Goal: Obtain resource: Obtain resource

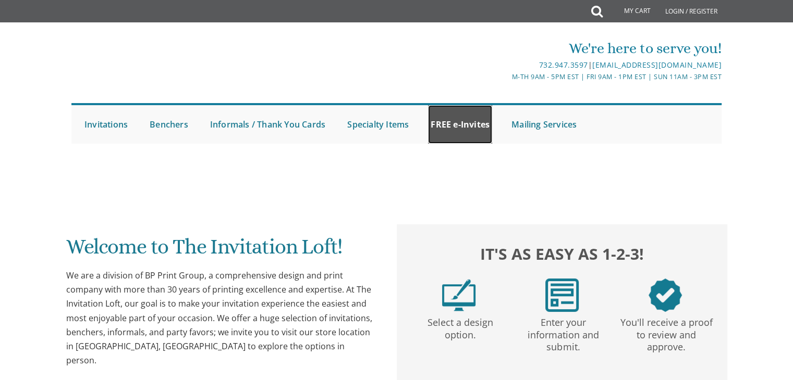
click at [466, 124] on link "FREE e-Invites" at bounding box center [460, 124] width 64 height 39
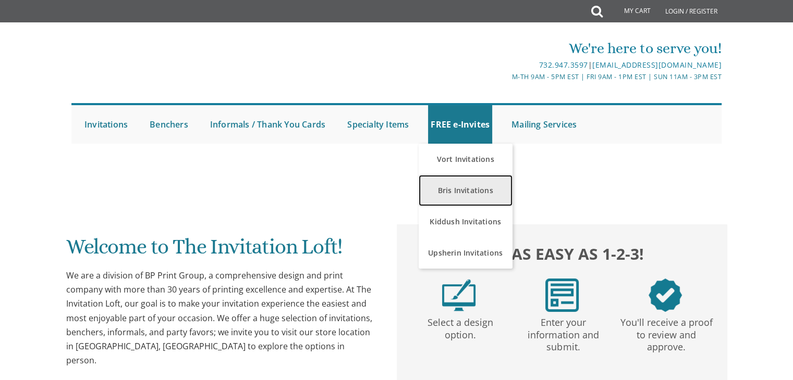
click at [459, 189] on link "Bris Invitations" at bounding box center [465, 190] width 94 height 31
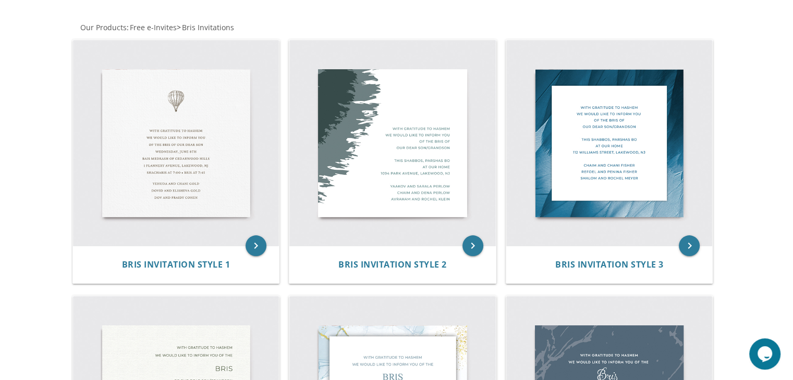
scroll to position [152, 0]
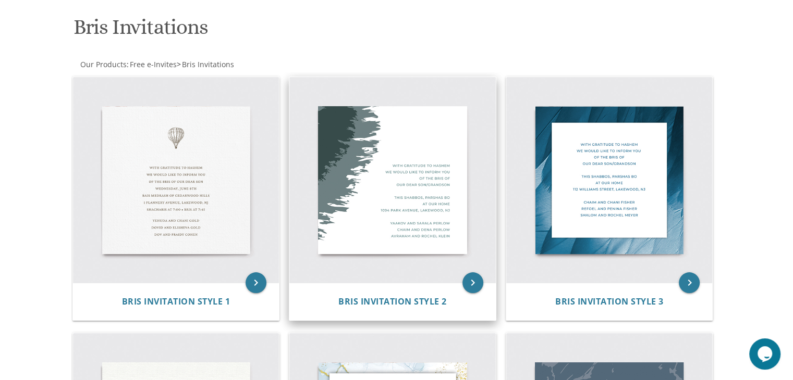
click at [400, 188] on img at bounding box center [392, 180] width 206 height 206
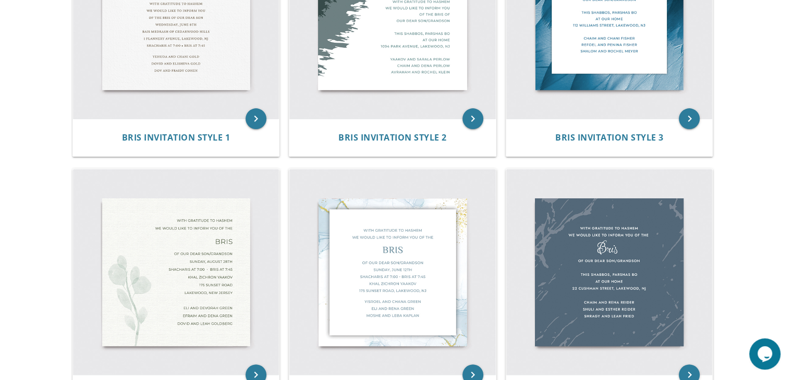
scroll to position [183, 0]
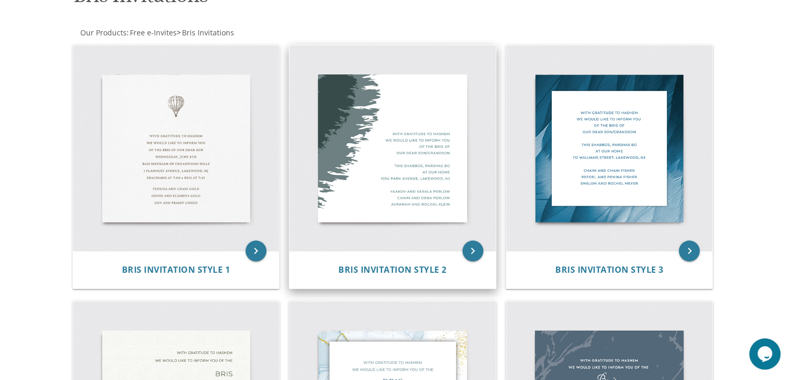
click at [366, 154] on img at bounding box center [392, 148] width 206 height 206
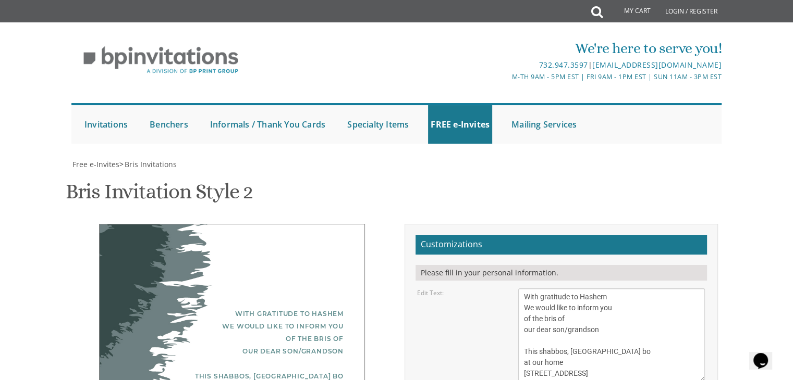
scroll to position [252, 0]
click at [599, 289] on textarea "With gratitude to Hashem We would like to inform you of the bris of our dear so…" at bounding box center [611, 336] width 187 height 94
click at [558, 289] on textarea "With gratitude to Hashem We would like to inform you of the bris of our dear so…" at bounding box center [611, 336] width 187 height 94
drag, startPoint x: 602, startPoint y: 100, endPoint x: 567, endPoint y: 98, distance: 35.5
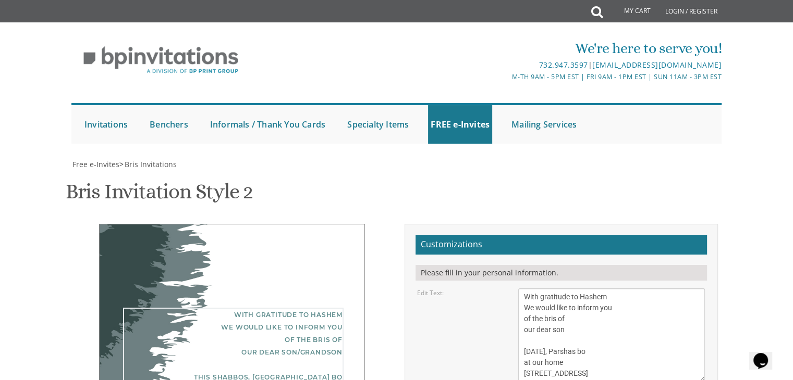
click at [567, 289] on textarea "With gratitude to Hashem We would like to inform you of the bris of our dear so…" at bounding box center [611, 336] width 187 height 94
drag, startPoint x: 563, startPoint y: 111, endPoint x: 523, endPoint y: 113, distance: 40.2
click at [523, 289] on textarea "With gratitude to Hashem We would like to inform you of the bris of our dear so…" at bounding box center [611, 336] width 187 height 94
click at [527, 289] on textarea "With gratitude to Hashem We would like to inform you of the bris of our dear so…" at bounding box center [611, 336] width 187 height 94
drag, startPoint x: 632, startPoint y: 121, endPoint x: 521, endPoint y: 125, distance: 110.5
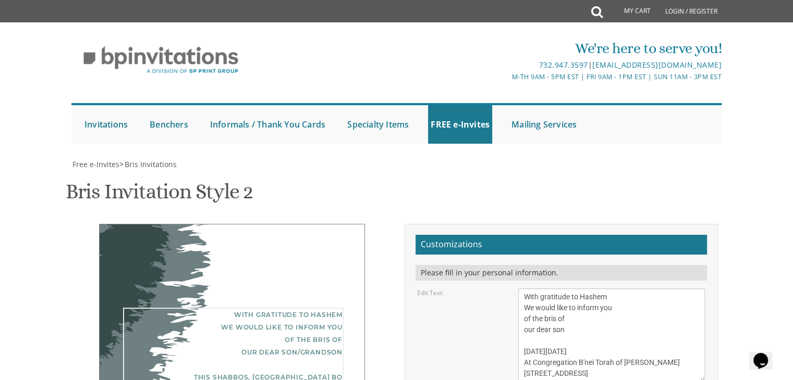
click at [521, 289] on textarea "With gratitude to Hashem We would like to inform you of the bris of our dear so…" at bounding box center [611, 336] width 187 height 94
type textarea "With gratitude to Hashem We would like to inform you of the bris of our dear so…"
drag, startPoint x: 611, startPoint y: 171, endPoint x: 518, endPoint y: 140, distance: 98.4
type textarea "[PERSON_NAME] and [PERSON_NAME]"
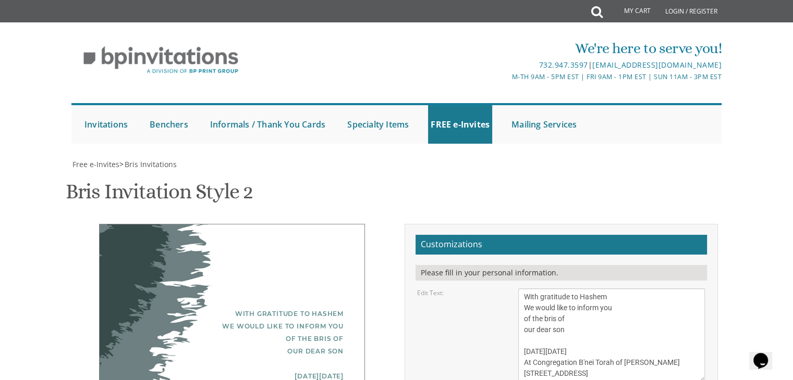
type input "[EMAIL_ADDRESS][DOMAIN_NAME]"
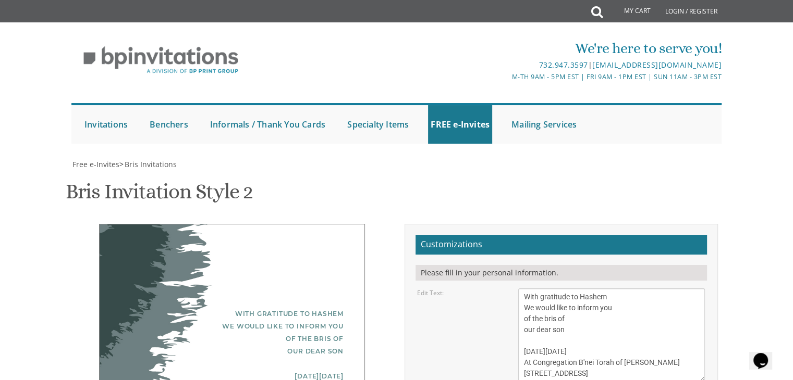
click at [560, 235] on form "Customizations Please fill in your personal information. Edit Text: With gratit…" at bounding box center [560, 379] width 291 height 289
click at [319, 308] on div "With gratitude to Hashem We would like to inform you of the bris of our dear so…" at bounding box center [233, 358] width 220 height 100
click at [267, 308] on div "With gratitude to Hashem We would like to inform you of the bris of our dear so…" at bounding box center [233, 358] width 220 height 100
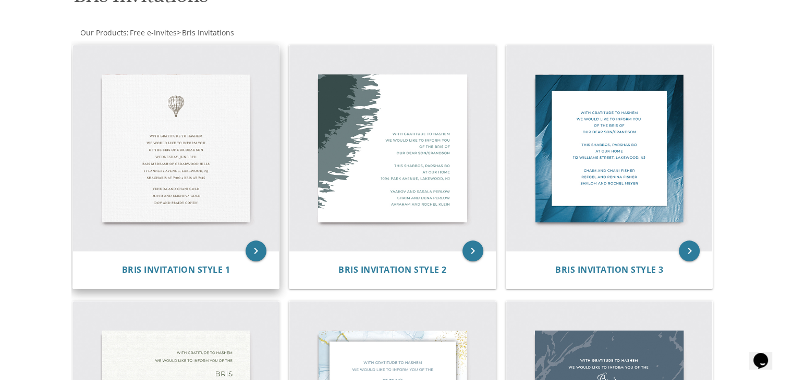
click at [202, 177] on img at bounding box center [176, 148] width 206 height 206
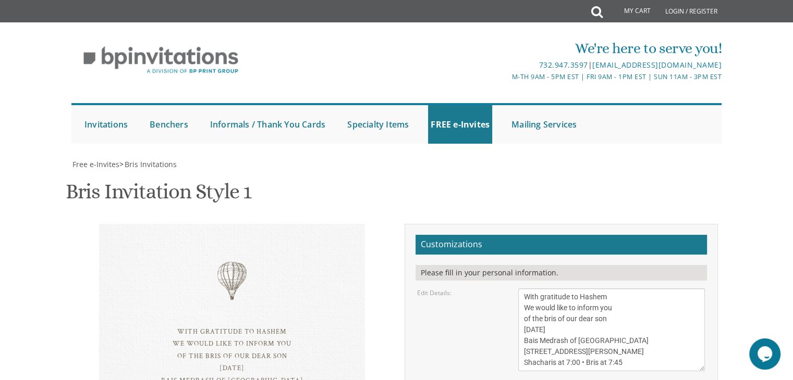
scroll to position [165, 0]
click at [592, 289] on textarea "With gratitude to Hashem We would like to inform you of the bris of our dear so…" at bounding box center [611, 330] width 187 height 83
click at [546, 289] on textarea "With gratitude to Hashem We would like to inform you of the bris of our dear so…" at bounding box center [611, 330] width 187 height 83
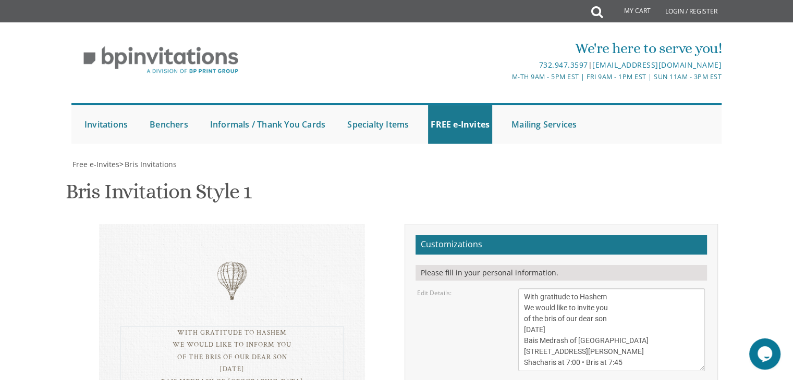
click at [567, 289] on textarea "With gratitude to Hashem We would like to inform you of the bris of our dear so…" at bounding box center [611, 330] width 187 height 83
drag, startPoint x: 557, startPoint y: 154, endPoint x: 521, endPoint y: 153, distance: 35.5
click at [521, 289] on textarea "With gratitude to Hashem We would like to inform you of the bris of our dear so…" at bounding box center [611, 330] width 187 height 83
drag, startPoint x: 592, startPoint y: 164, endPoint x: 521, endPoint y: 163, distance: 70.4
click at [521, 289] on textarea "With gratitude to Hashem We would like to inform you of the bris of our dear so…" at bounding box center [611, 330] width 187 height 83
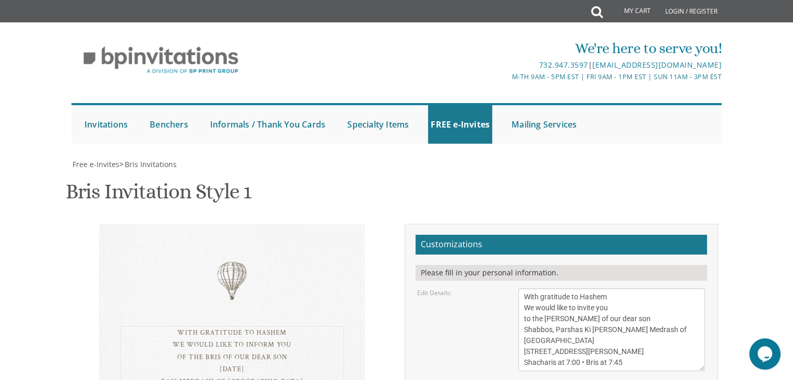
drag, startPoint x: 632, startPoint y: 174, endPoint x: 521, endPoint y: 173, distance: 110.5
click at [521, 289] on textarea "With gratitude to Hashem We would like to inform you of the bris of our dear so…" at bounding box center [611, 330] width 187 height 83
drag, startPoint x: 592, startPoint y: 144, endPoint x: 517, endPoint y: 143, distance: 75.1
click at [517, 289] on div "With gratitude to Hashem We would like to inform you of the bris of our dear so…" at bounding box center [611, 330] width 202 height 83
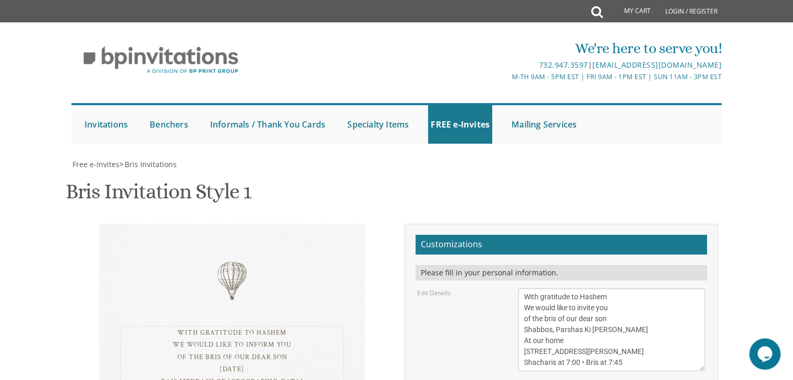
click at [584, 289] on textarea "With gratitude to Hashem We would like to inform you of the bris of our dear so…" at bounding box center [611, 330] width 187 height 83
drag, startPoint x: 609, startPoint y: 156, endPoint x: 519, endPoint y: 153, distance: 90.2
click at [519, 289] on textarea "With gratitude to Hashem We would like to inform you of the bris of our dear so…" at bounding box center [611, 330] width 187 height 83
drag, startPoint x: 567, startPoint y: 166, endPoint x: 535, endPoint y: 165, distance: 32.3
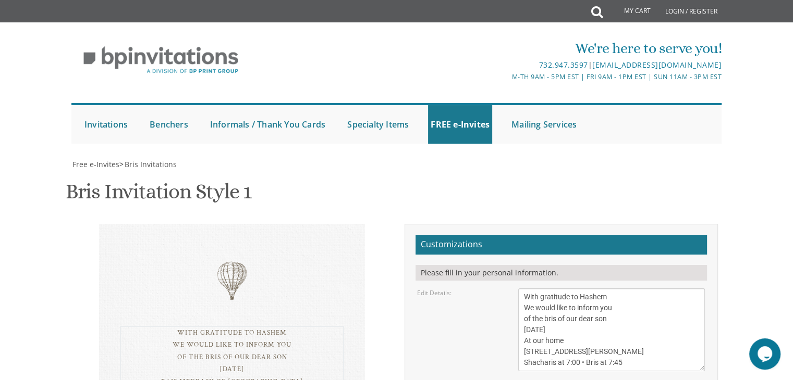
click at [535, 289] on textarea "With gratitude to Hashem We would like to inform you of the bris of our dear so…" at bounding box center [611, 330] width 187 height 83
click at [583, 289] on textarea "With gratitude to Hashem We would like to inform you of the bris of our dear so…" at bounding box center [611, 330] width 187 height 83
drag, startPoint x: 636, startPoint y: 176, endPoint x: 515, endPoint y: 173, distance: 121.5
click at [515, 289] on div "With gratitude to Hashem We would like to inform you of the bris of our dear so…" at bounding box center [611, 330] width 202 height 83
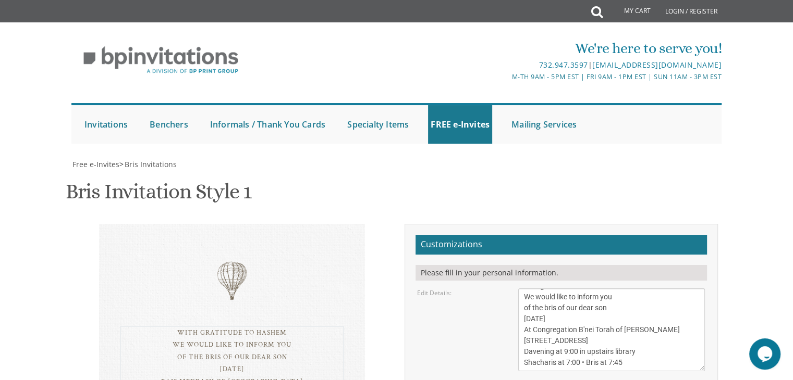
drag, startPoint x: 625, startPoint y: 189, endPoint x: 516, endPoint y: 194, distance: 109.0
click at [516, 289] on div "With gratitude to Hashem We would like to inform you of the bris of our dear so…" at bounding box center [611, 330] width 202 height 83
type textarea "With gratitude to Hashem We would like to inform you of the bris of our dear so…"
drag, startPoint x: 610, startPoint y: 237, endPoint x: 501, endPoint y: 211, distance: 112.6
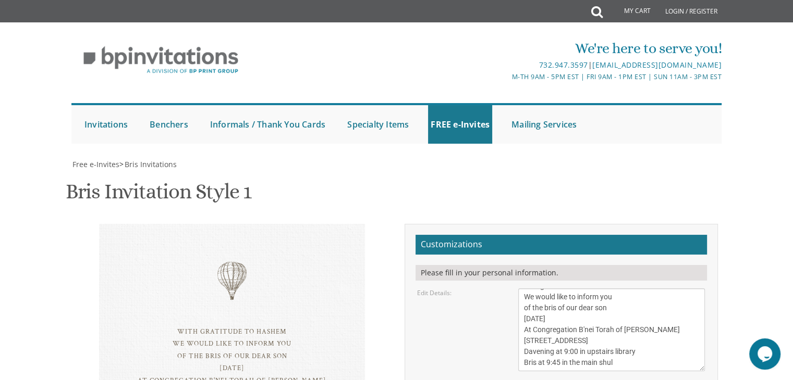
type textarea "Yosef and Devorah Sokol"
type input "amalkaschwab@gmail.com"
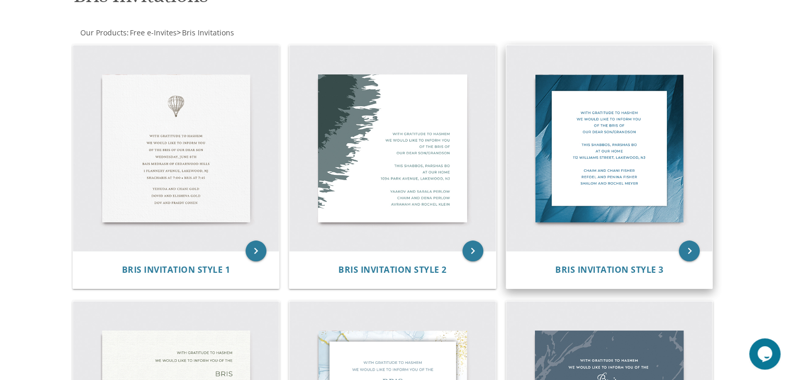
click at [613, 149] on img at bounding box center [609, 148] width 206 height 206
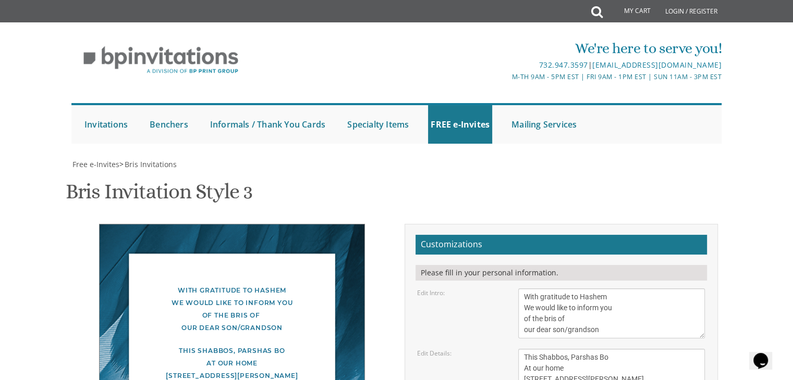
scroll to position [98, 0]
click at [555, 289] on textarea "With gratitude to Hashem We would like to inform you of the bris of our dear so…" at bounding box center [611, 314] width 187 height 50
drag, startPoint x: 610, startPoint y: 232, endPoint x: 566, endPoint y: 230, distance: 44.3
click at [566, 289] on textarea "With gratitude to Hashem We would like to inform you of the bris of our dear so…" at bounding box center [611, 314] width 187 height 50
type textarea "With gratitude to Hashem We would like to inform you of the [PERSON_NAME] of ou…"
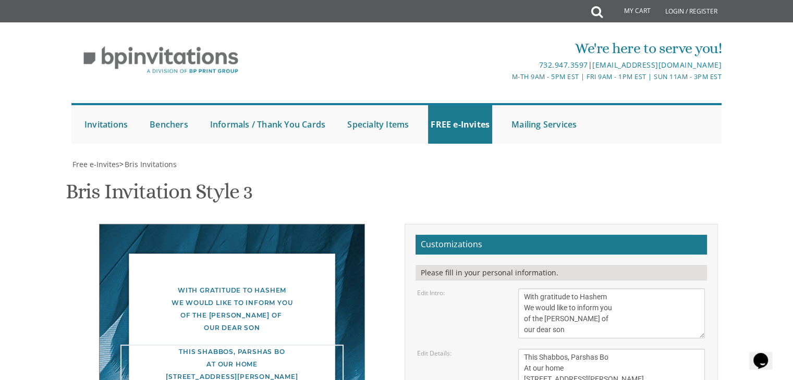
drag, startPoint x: 606, startPoint y: 260, endPoint x: 595, endPoint y: 260, distance: 11.5
click at [595, 349] on textarea "This Shabbos, Parshas Bo At our home [STREET_ADDRESS][PERSON_NAME]" at bounding box center [611, 368] width 187 height 39
drag, startPoint x: 638, startPoint y: 281, endPoint x: 510, endPoint y: 286, distance: 128.3
click at [510, 349] on div "This Shabbos, Parshas Bo At our home [STREET_ADDRESS][PERSON_NAME]" at bounding box center [611, 368] width 202 height 39
type textarea "This Shabbos, Parshas Ki [PERSON_NAME] At our home [STREET_ADDRESS][PERSON_NAME]"
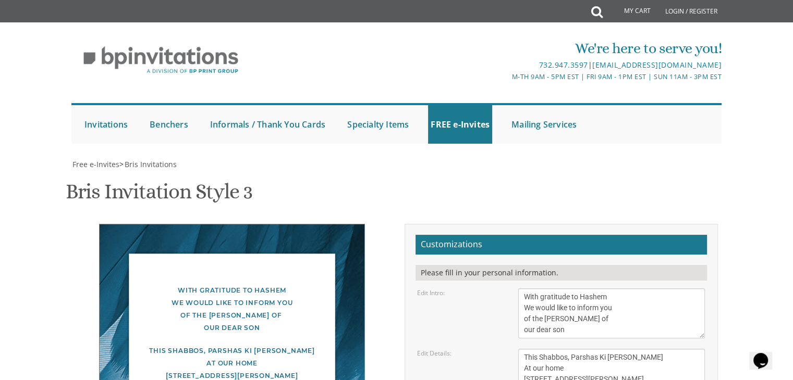
drag, startPoint x: 615, startPoint y: 331, endPoint x: 507, endPoint y: 301, distance: 112.2
type textarea "[PERSON_NAME] and [PERSON_NAME]"
click at [571, 349] on textarea "This Shabbos, Parshas Bo At our home [STREET_ADDRESS][PERSON_NAME]" at bounding box center [611, 368] width 187 height 39
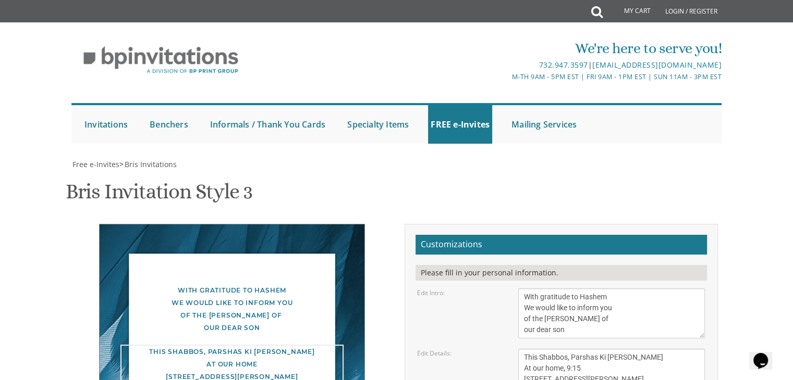
click at [567, 349] on textarea "This Shabbos, Parshas Bo At our home [STREET_ADDRESS][PERSON_NAME]" at bounding box center [611, 368] width 187 height 39
click at [586, 349] on textarea "This Shabbos, Parshas Bo At our home [STREET_ADDRESS][PERSON_NAME]" at bounding box center [611, 368] width 187 height 39
type textarea "This Shabbos, Parshas Ki [PERSON_NAME] At our home, 9:15 PM [STREET_ADDRESS][PE…"
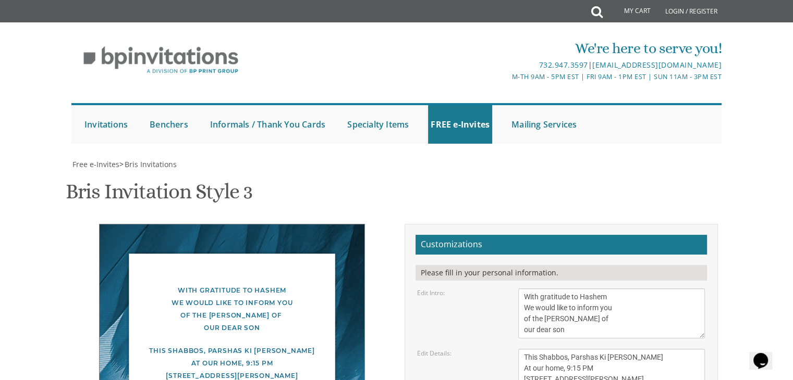
type input "[EMAIL_ADDRESS][DOMAIN_NAME]"
drag, startPoint x: 256, startPoint y: 184, endPoint x: 170, endPoint y: 181, distance: 86.0
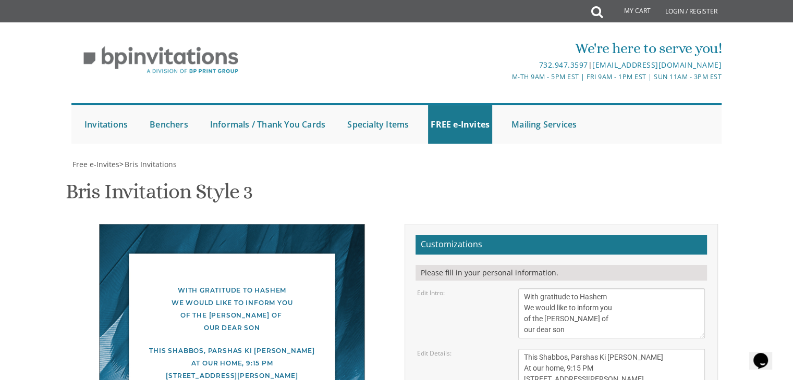
drag, startPoint x: 586, startPoint y: 194, endPoint x: 504, endPoint y: 189, distance: 81.5
type textarea "[PERSON_NAME] and [PERSON_NAME]"
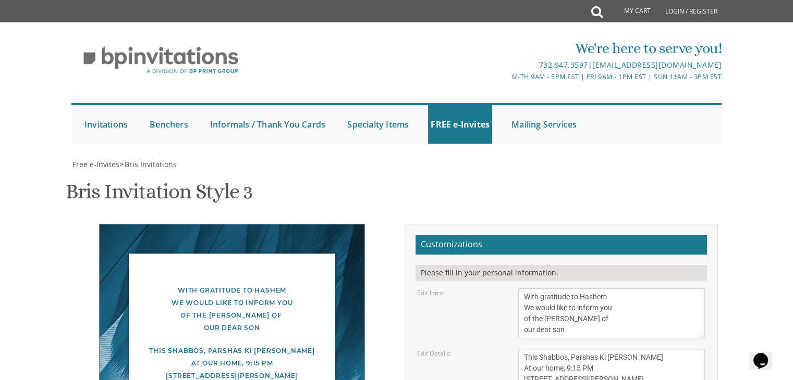
click at [567, 349] on textarea "This Shabbos, Parshas Bo At our home [STREET_ADDRESS][PERSON_NAME]" at bounding box center [611, 368] width 187 height 39
click at [597, 349] on textarea "This Shabbos, Parshas Bo At our home [STREET_ADDRESS][PERSON_NAME]" at bounding box center [611, 368] width 187 height 39
type textarea "This Shabbos, Parshas Ki [PERSON_NAME] At our home 9:15 PM [STREET_ADDRESS][PER…"
click at [304, 227] on div "With gratitude to Hashem We would like to inform you of the [PERSON_NAME] of ou…" at bounding box center [232, 350] width 266 height 252
